Goal: Task Accomplishment & Management: Manage account settings

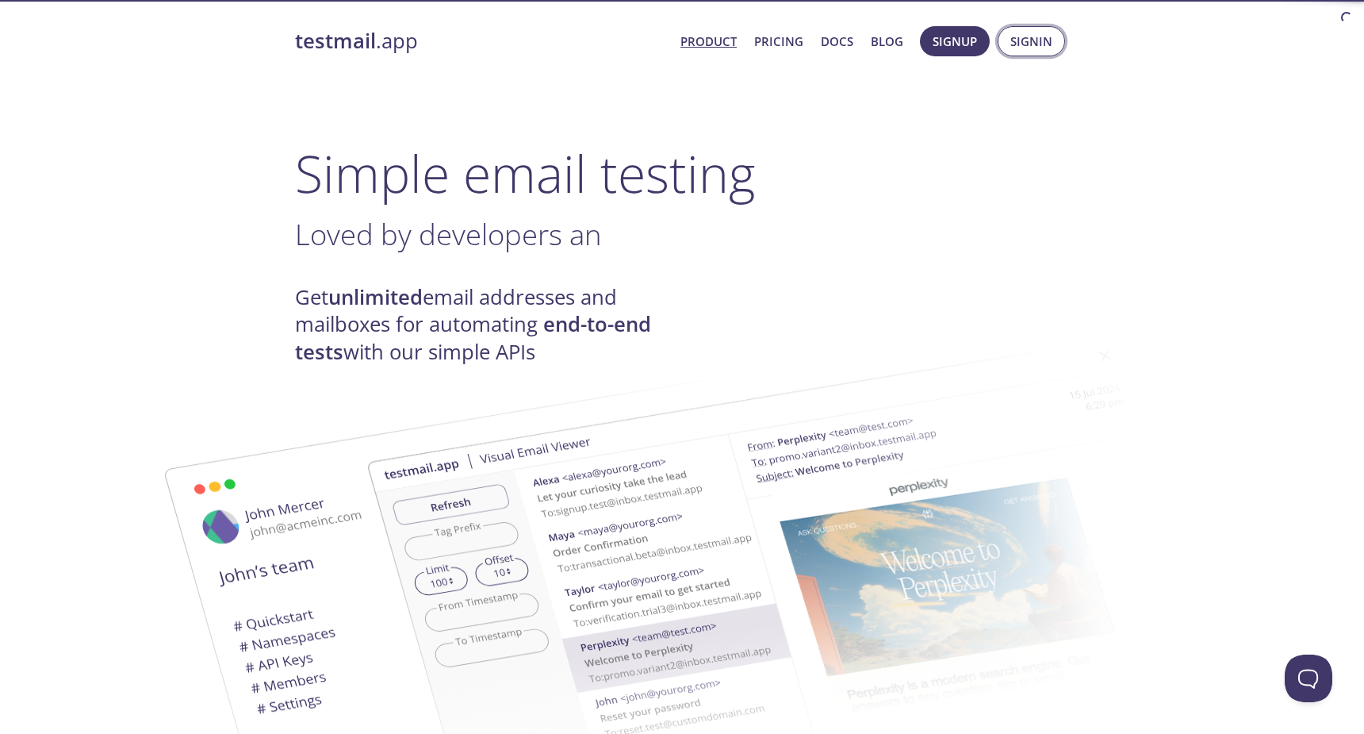
click at [1038, 45] on span "Signin" at bounding box center [1032, 41] width 42 height 21
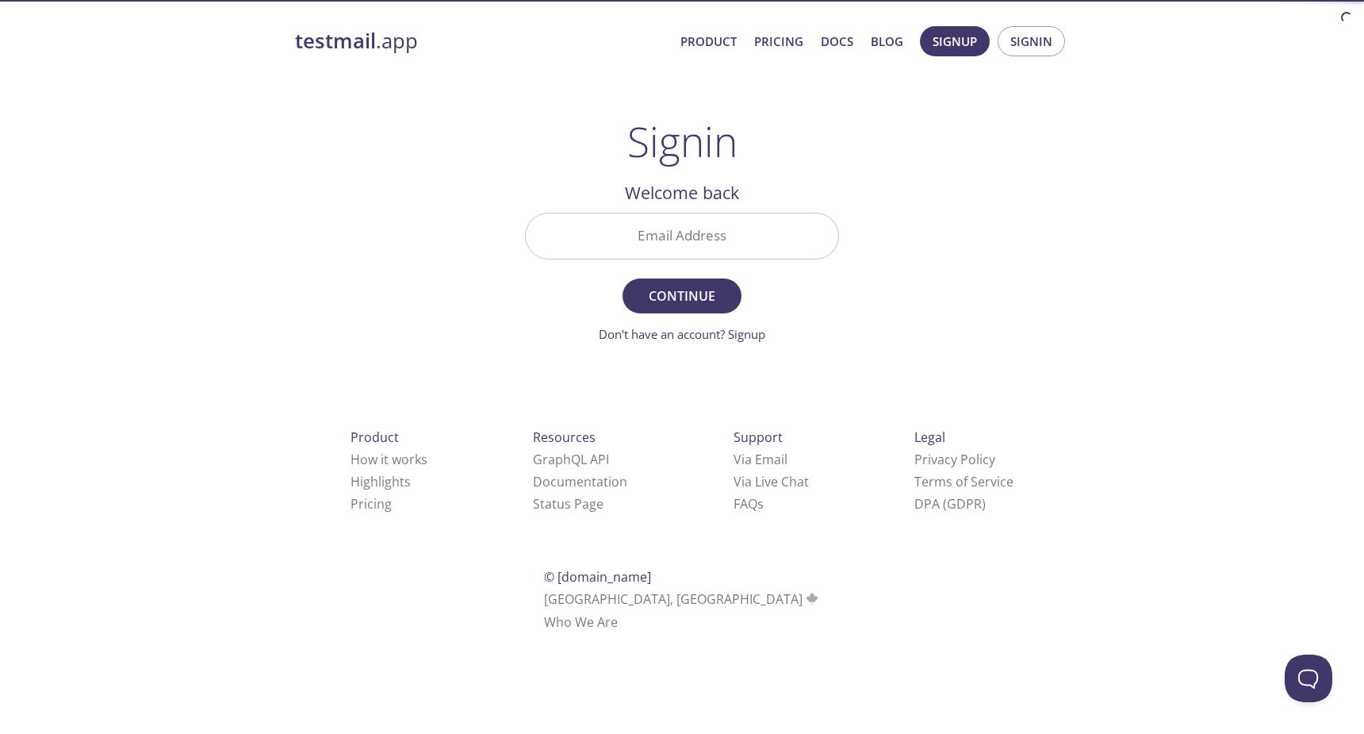
click at [760, 237] on input "Email Address" at bounding box center [682, 235] width 313 height 45
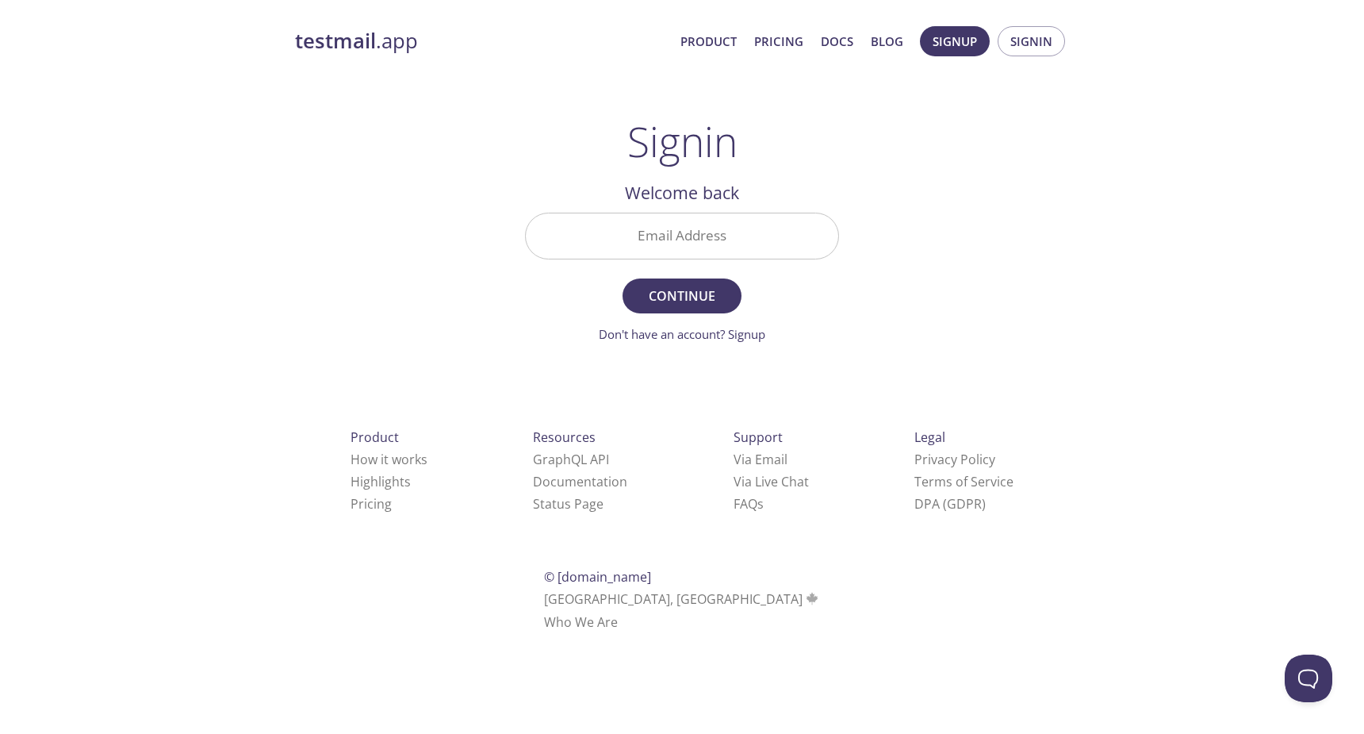
click at [907, 228] on div "testmail .app Product Pricing Docs Blog Signup Signin Signin Welcome back Email…" at bounding box center [682, 347] width 812 height 662
